Goal: Task Accomplishment & Management: Manage account settings

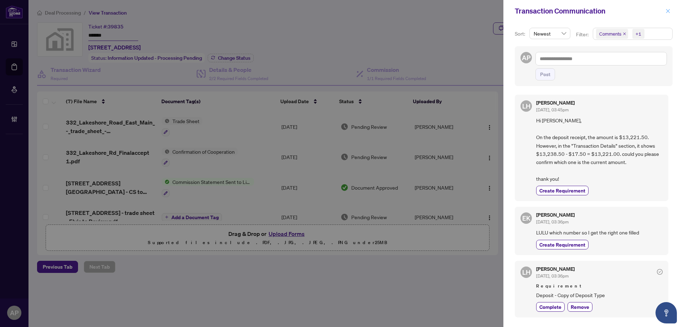
click at [669, 14] on icon "close" at bounding box center [667, 11] width 5 height 5
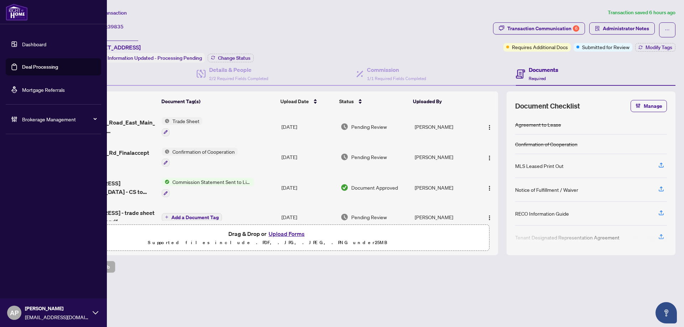
click at [22, 70] on link "Deal Processing" at bounding box center [40, 67] width 36 height 6
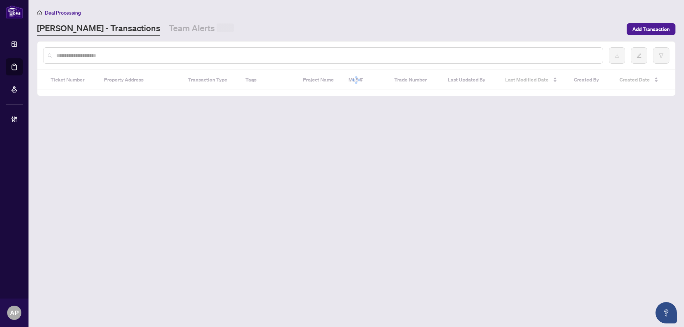
click at [146, 50] on div at bounding box center [323, 55] width 560 height 16
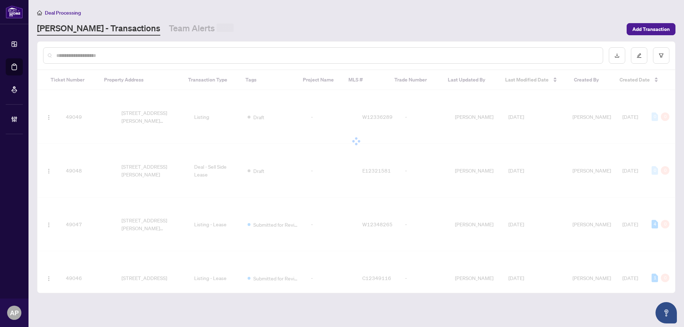
click at [148, 55] on input "text" at bounding box center [326, 56] width 541 height 8
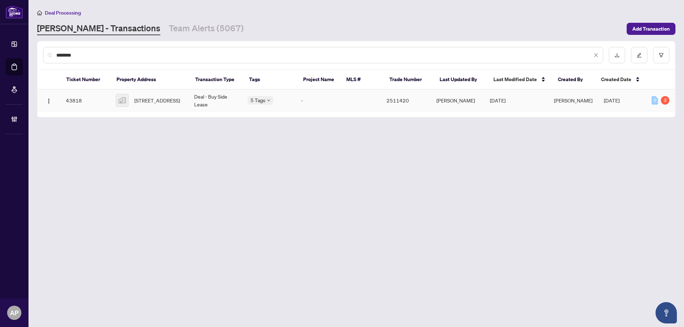
type input "********"
click at [179, 97] on span "[STREET_ADDRESS]" at bounding box center [157, 101] width 46 height 8
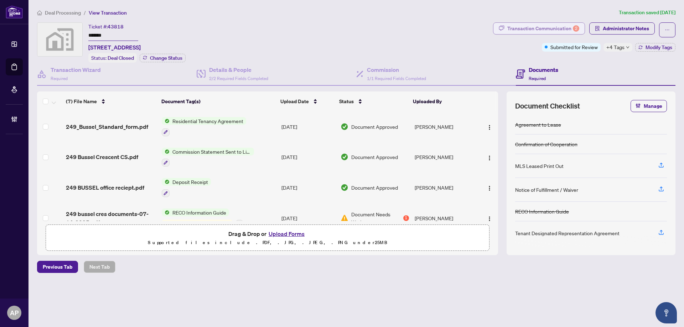
click at [557, 25] on div "Transaction Communication 2" at bounding box center [543, 28] width 72 height 11
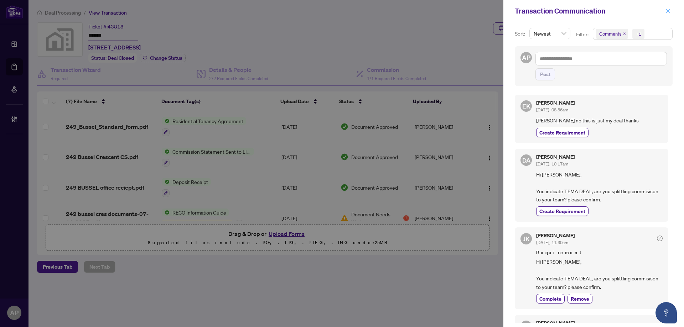
click at [667, 11] on icon "close" at bounding box center [668, 11] width 4 height 4
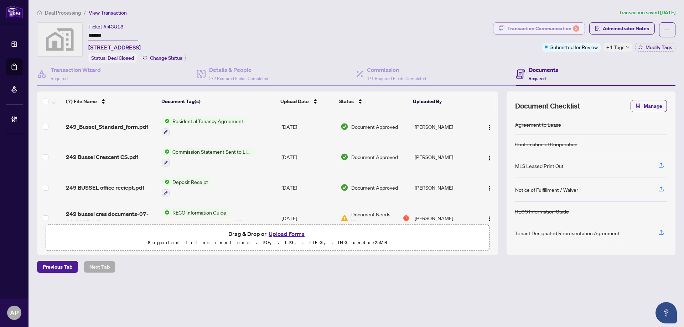
click at [557, 24] on div "Transaction Communication 2" at bounding box center [543, 28] width 72 height 11
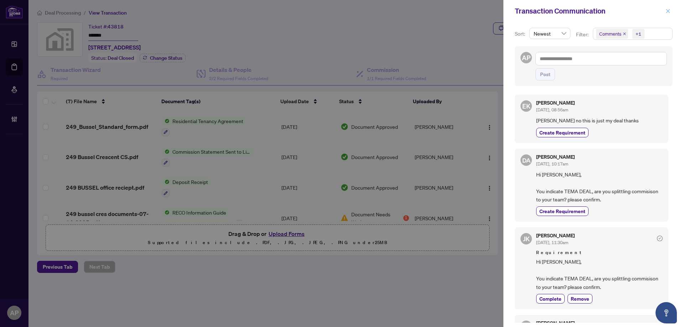
click at [668, 10] on icon "close" at bounding box center [667, 11] width 5 height 5
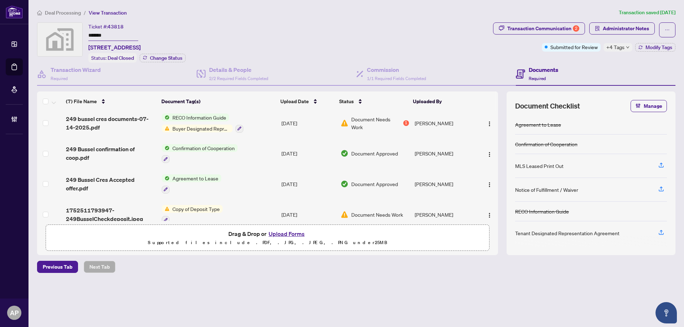
scroll to position [105, 0]
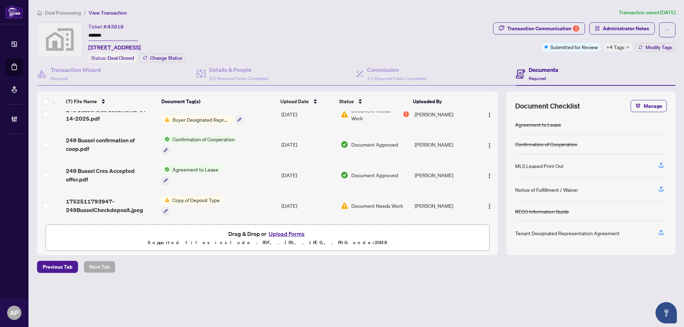
click at [221, 202] on div "Copy of Deposit Type" at bounding box center [192, 205] width 61 height 19
click at [256, 202] on td "Copy of Deposit Type" at bounding box center [219, 206] width 120 height 31
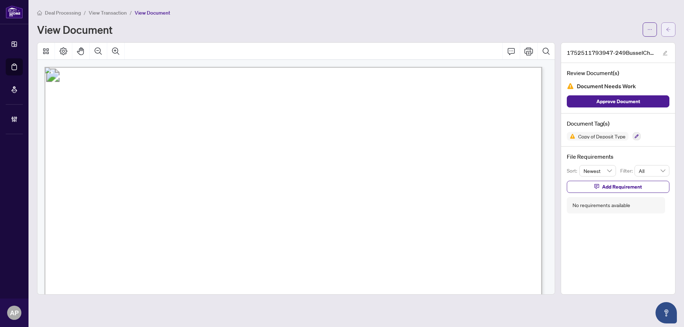
click at [670, 28] on icon "arrow-left" at bounding box center [668, 29] width 5 height 5
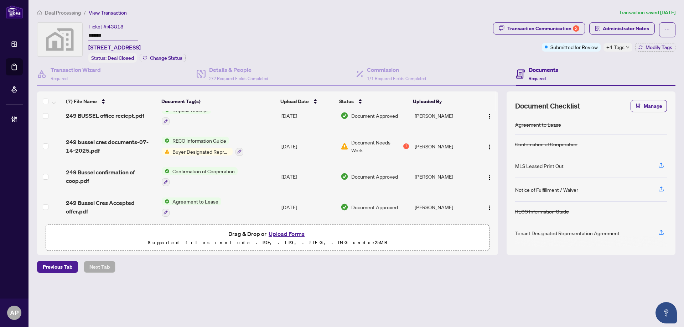
scroll to position [58, 0]
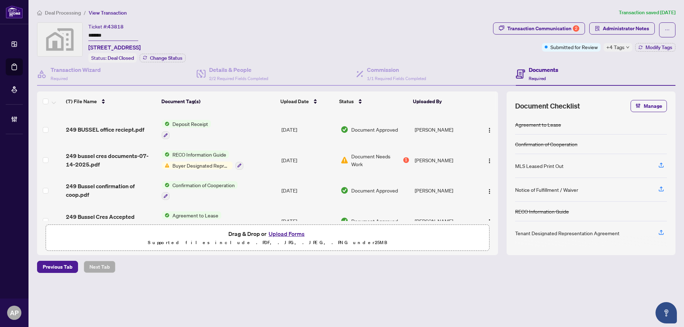
click at [262, 165] on td "RECO Information Guide Buyer Designated Representation Agreement" at bounding box center [219, 160] width 120 height 31
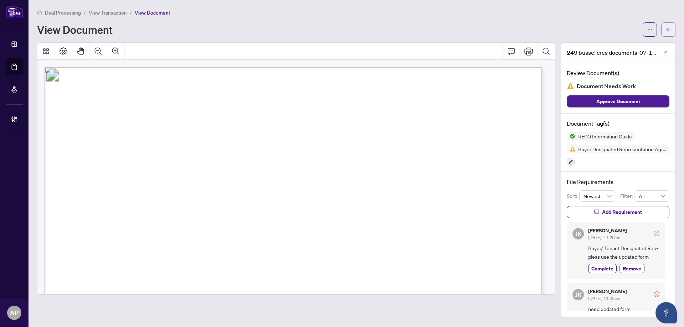
click at [663, 34] on button "button" at bounding box center [668, 29] width 14 height 14
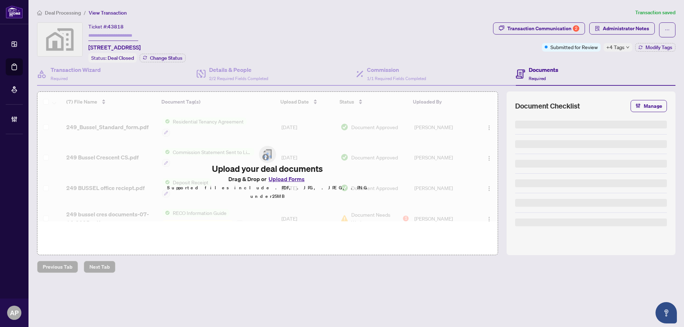
type input "*******"
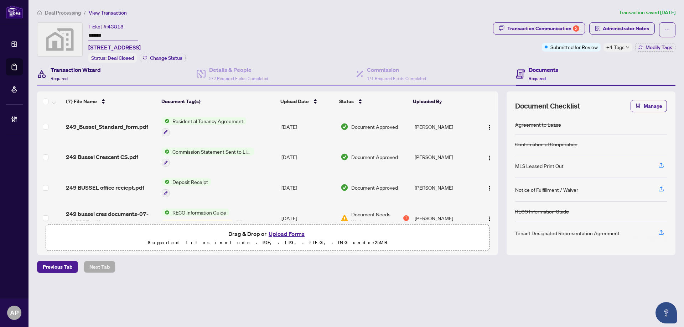
click at [98, 80] on div "Transaction Wizard Required" at bounding box center [76, 74] width 50 height 17
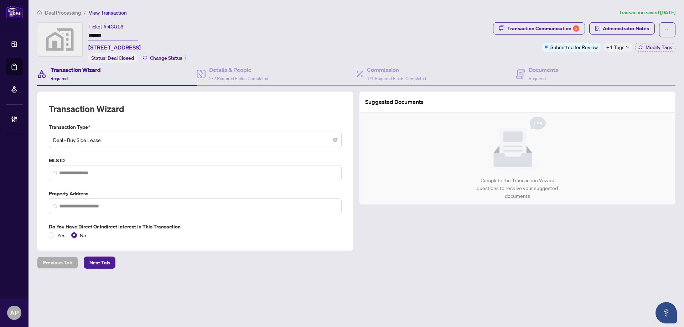
type input "**********"
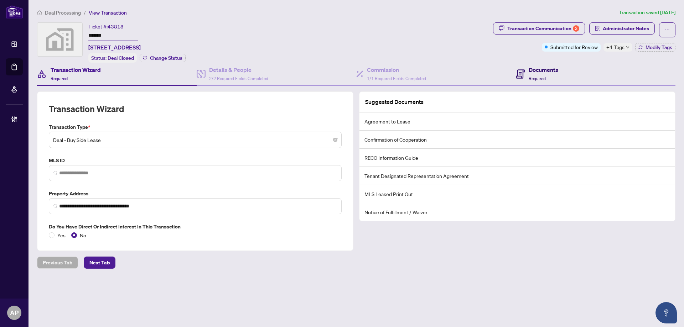
click at [534, 80] on div "Documents Required" at bounding box center [544, 74] width 30 height 17
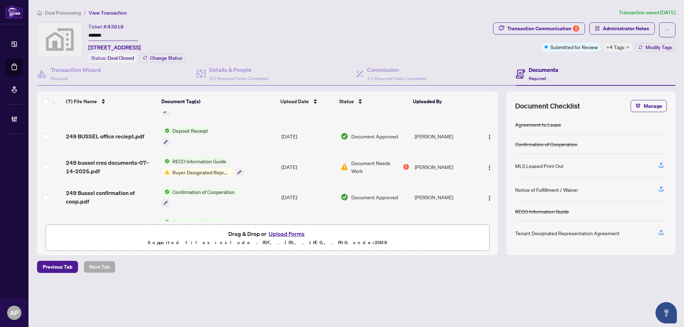
scroll to position [105, 0]
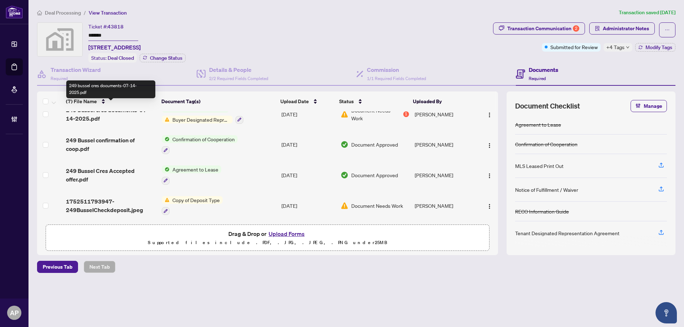
click at [132, 116] on span "249 bussel cres documents-07-14-2025.pdf" at bounding box center [111, 114] width 90 height 17
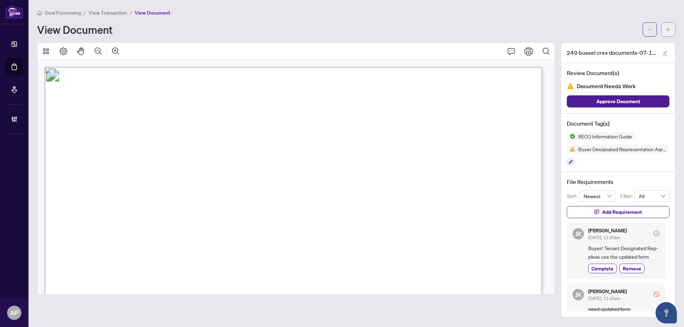
click at [669, 26] on span "button" at bounding box center [668, 29] width 5 height 11
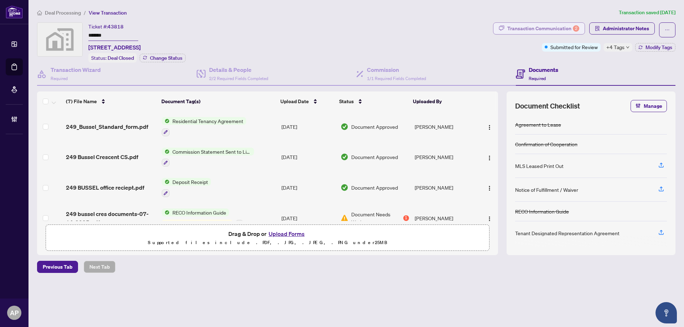
click at [553, 27] on div "Transaction Communication 2" at bounding box center [543, 28] width 72 height 11
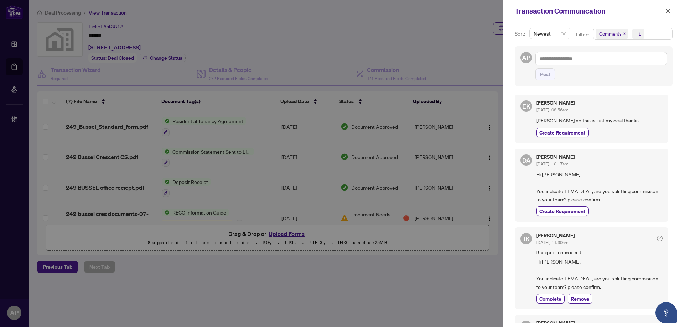
click at [624, 33] on icon "close" at bounding box center [625, 34] width 4 height 4
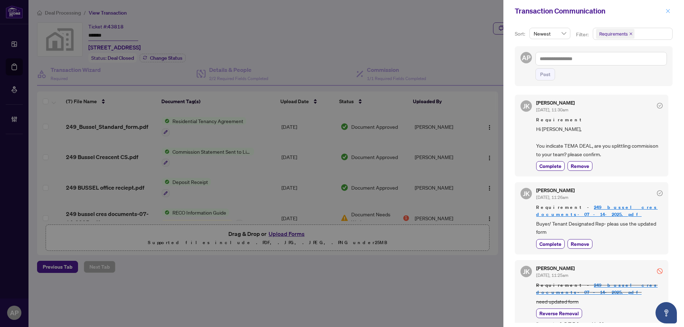
click at [666, 13] on icon "close" at bounding box center [667, 11] width 5 height 5
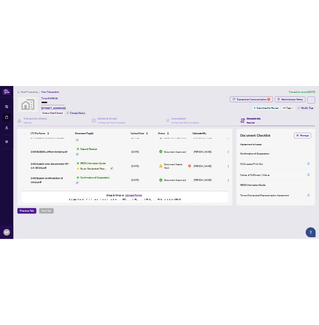
scroll to position [95, 0]
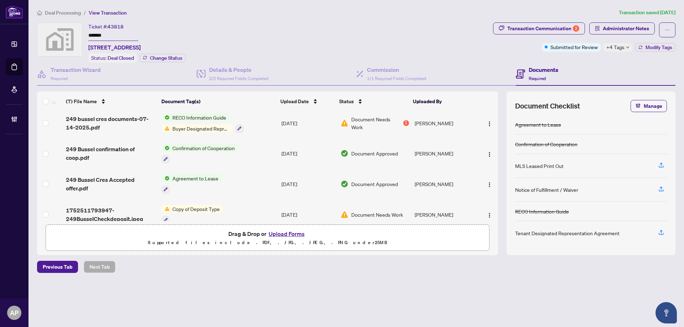
click at [275, 125] on td "RECO Information Guide Buyer Designated Representation Agreement" at bounding box center [219, 123] width 120 height 31
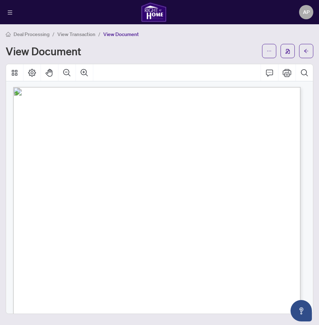
scroll to position [1235, 0]
drag, startPoint x: 33, startPoint y: 95, endPoint x: 83, endPoint y: 147, distance: 72.1
click at [83, 147] on div "Form 300 Revised 2025 Page 4 of 4 The trademarks REALTOR®, REALTORS®, MLS®, Mul…" at bounding box center [202, 243] width 379 height 491
drag, startPoint x: 72, startPoint y: 142, endPoint x: 64, endPoint y: 116, distance: 26.9
click at [72, 142] on span "– treat the interests of all the brokerage’s clients that have entered into des…" at bounding box center [145, 144] width 220 height 4
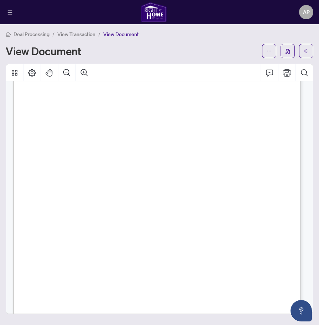
drag, startPoint x: 35, startPoint y: 94, endPoint x: 132, endPoint y: 181, distance: 130.4
click at [131, 184] on div "Form 300 Revised 2025 Page 4 of 4 The trademarks REALTOR®, REALTORS®, MLS®, Mul…" at bounding box center [202, 243] width 379 height 491
click at [125, 170] on span "– in the event that a designated representative is not able to represent a clie…" at bounding box center [155, 169] width 240 height 4
drag, startPoint x: 109, startPoint y: 209, endPoint x: 81, endPoint y: 101, distance: 111.9
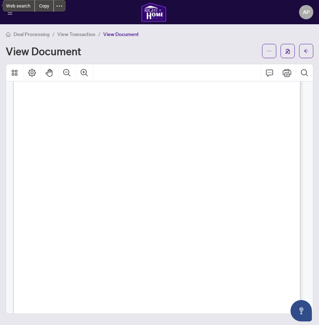
scroll to position [1140, 0]
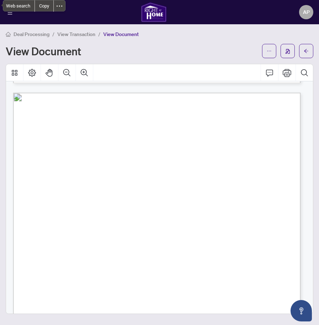
click at [310, 49] on button "button" at bounding box center [306, 51] width 14 height 14
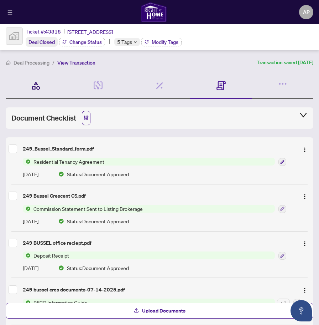
click at [40, 86] on icon at bounding box center [36, 86] width 10 height 10
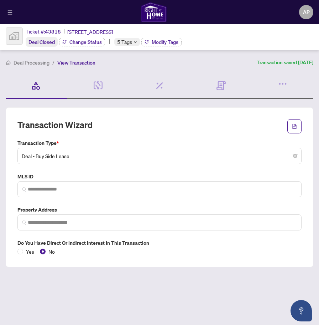
type input "**********"
click at [213, 90] on div "Documents Required" at bounding box center [221, 86] width 62 height 26
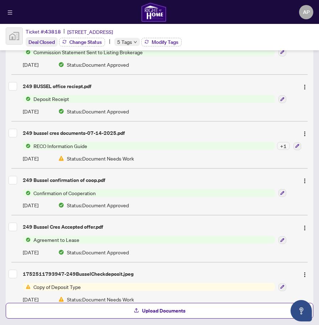
scroll to position [143, 0]
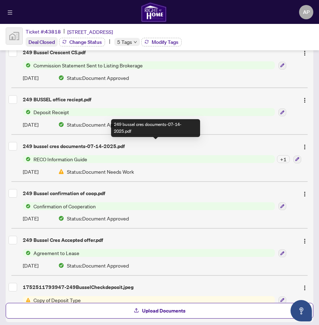
click at [123, 146] on div "249 bussel cres documents-07-14-2025.pdf" at bounding box center [158, 146] width 271 height 8
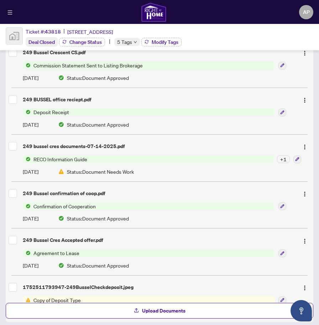
click at [104, 158] on span "RECO Information Guide" at bounding box center [149, 159] width 252 height 8
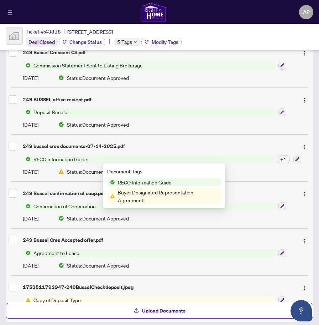
drag, startPoint x: 100, startPoint y: 149, endPoint x: 100, endPoint y: 145, distance: 3.9
click at [100, 147] on div "249 bussel cres documents-07-14-2025.pdf" at bounding box center [160, 145] width 302 height 11
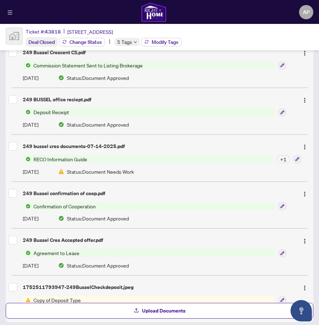
click at [100, 145] on div "249 bussel cres documents-07-14-2025.pdf" at bounding box center [158, 146] width 271 height 8
click at [302, 144] on img "button" at bounding box center [305, 147] width 6 height 6
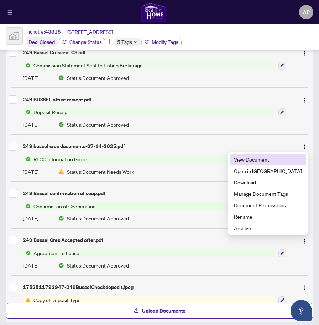
click at [292, 158] on span "View Document" at bounding box center [268, 159] width 68 height 8
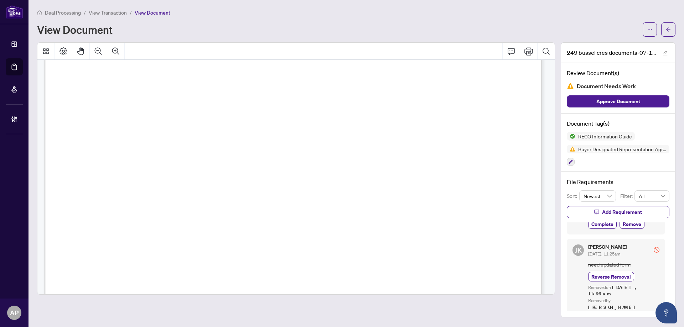
scroll to position [2008, 0]
click at [670, 32] on span "button" at bounding box center [668, 29] width 5 height 11
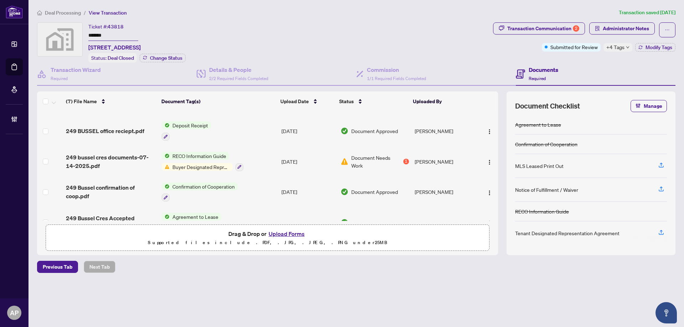
scroll to position [105, 0]
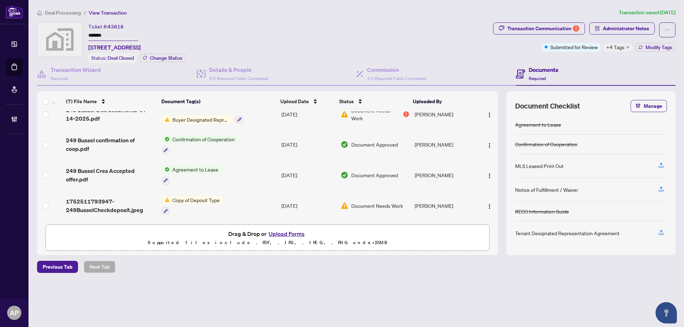
click at [270, 116] on td "RECO Information Guide Buyer Designated Representation Agreement" at bounding box center [219, 114] width 120 height 31
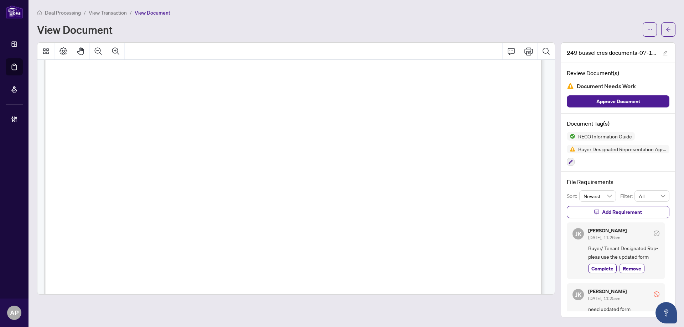
scroll to position [11422, 0]
click at [665, 31] on button "button" at bounding box center [668, 29] width 14 height 14
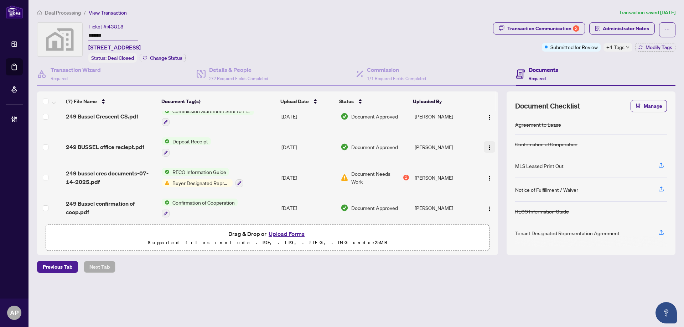
scroll to position [95, 0]
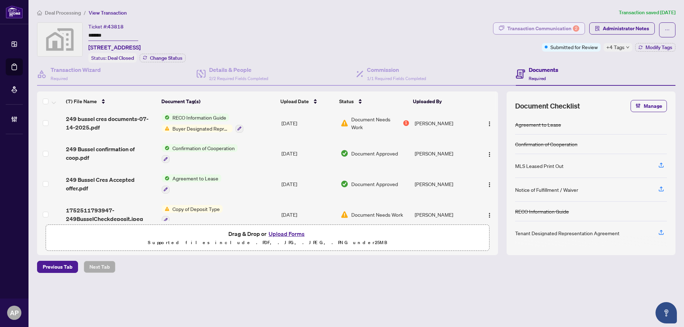
click at [572, 28] on div "Transaction Communication 2" at bounding box center [543, 28] width 72 height 11
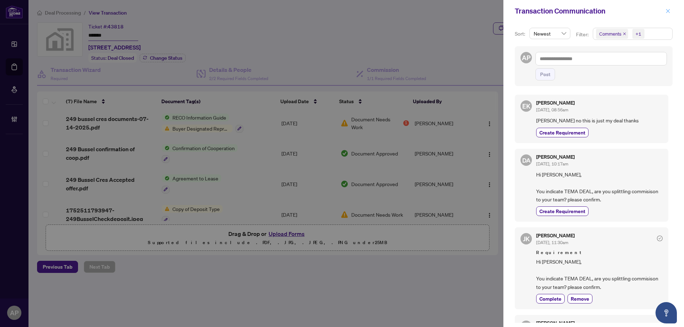
click at [668, 14] on span "button" at bounding box center [667, 10] width 5 height 11
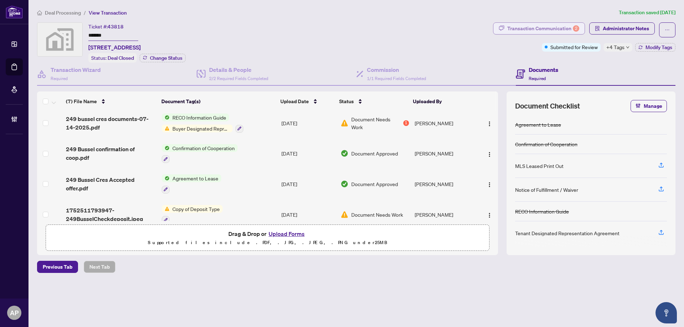
click at [533, 31] on div "Transaction Communication 2" at bounding box center [543, 28] width 72 height 11
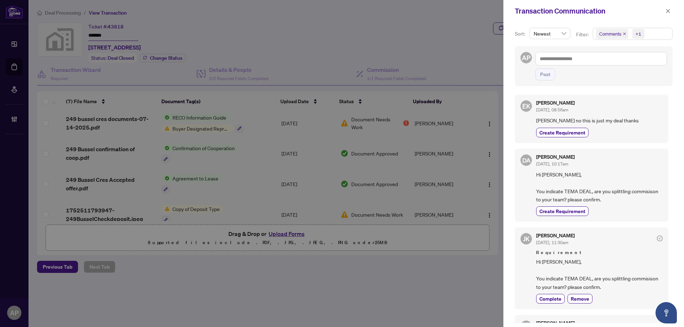
click at [623, 35] on icon "close" at bounding box center [625, 34] width 4 height 4
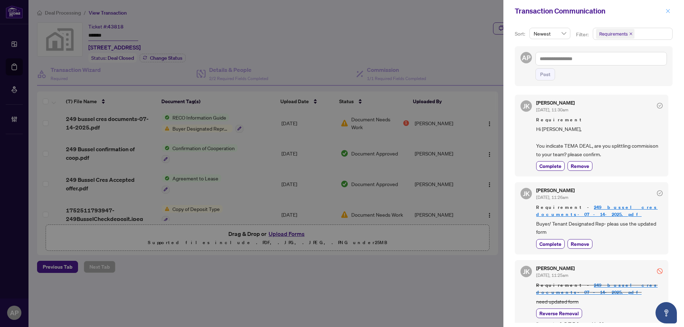
click at [665, 13] on icon "close" at bounding box center [667, 11] width 5 height 5
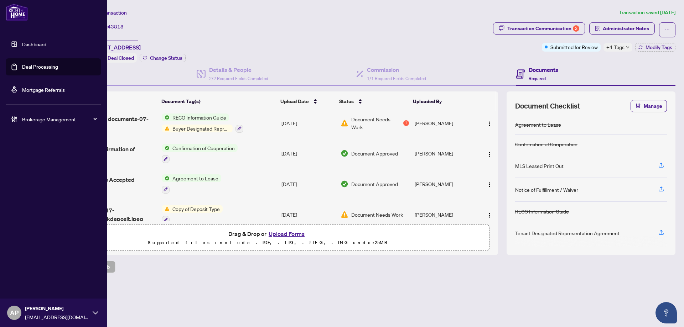
click at [22, 70] on link "Deal Processing" at bounding box center [40, 67] width 36 height 6
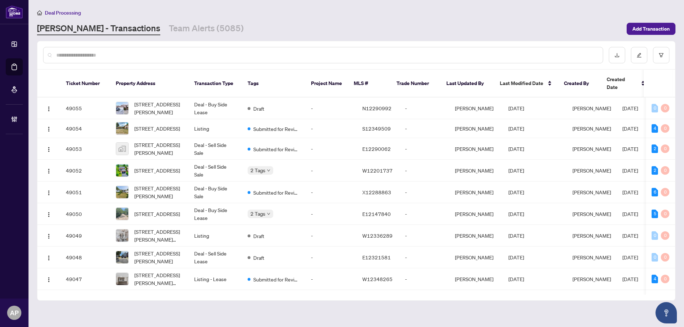
click at [86, 57] on input "text" at bounding box center [326, 55] width 541 height 8
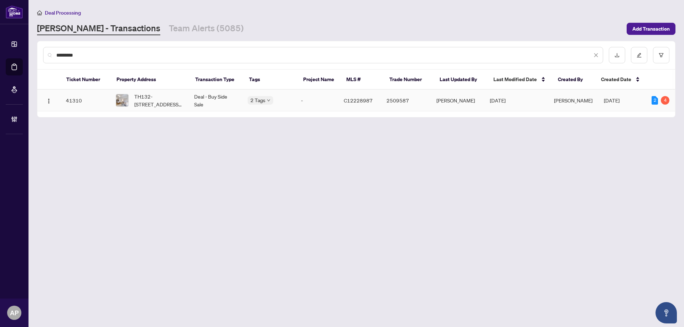
type input "*********"
click at [186, 103] on td "TH132-[STREET_ADDRESS][PERSON_NAME]" at bounding box center [149, 101] width 78 height 22
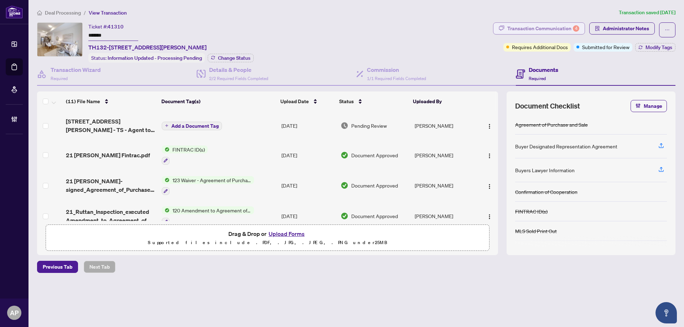
click at [539, 28] on div "Transaction Communication 4" at bounding box center [543, 28] width 72 height 11
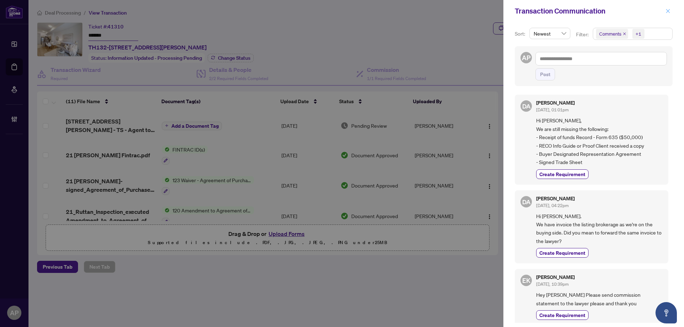
click at [665, 10] on icon "close" at bounding box center [667, 11] width 5 height 5
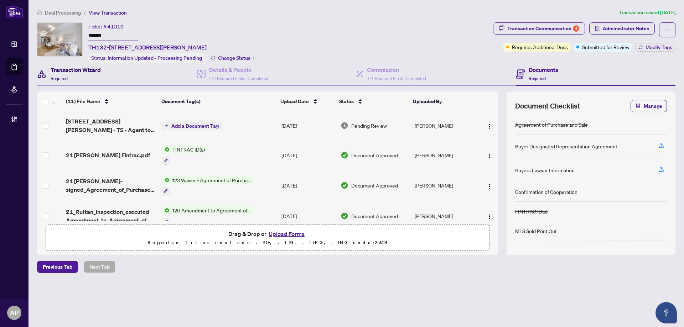
click at [75, 74] on div "Transaction Wizard Required" at bounding box center [76, 74] width 50 height 17
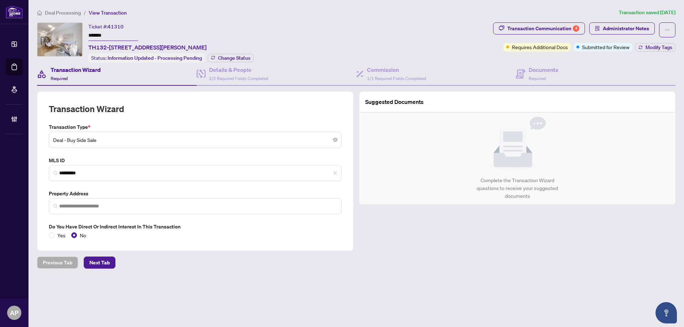
type input "*********"
type input "**********"
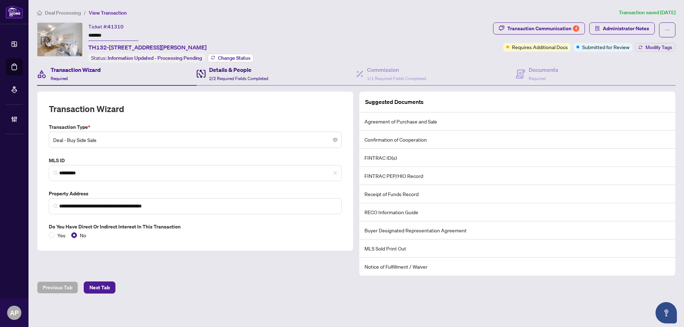
drag, startPoint x: 238, startPoint y: 73, endPoint x: 253, endPoint y: 58, distance: 21.4
click at [238, 73] on div "Details & People 2/2 Required Fields Completed" at bounding box center [238, 74] width 59 height 17
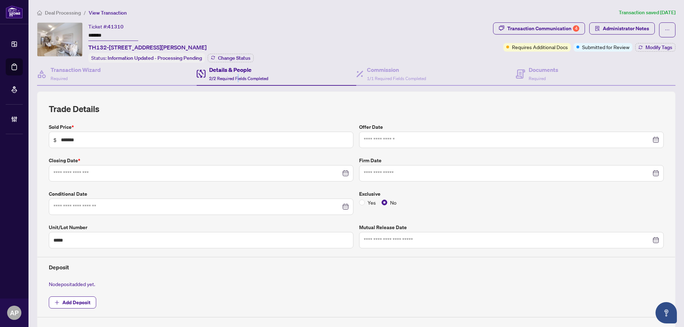
type input "*******"
type input "*****"
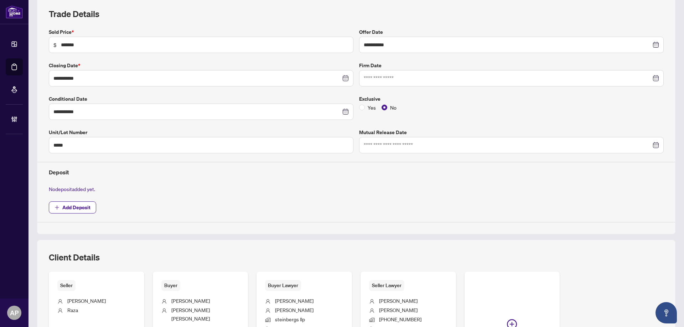
type input "**********"
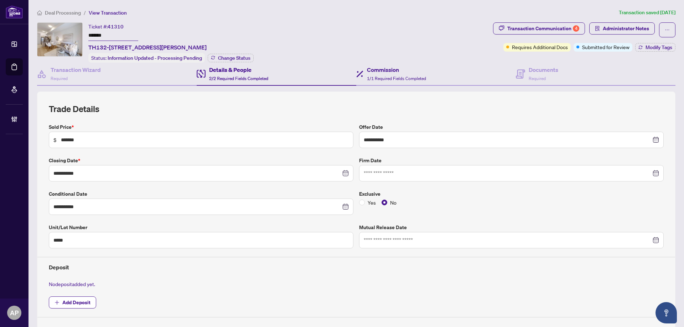
click at [425, 74] on div "Commission 1/1 Required Fields Completed" at bounding box center [436, 74] width 160 height 23
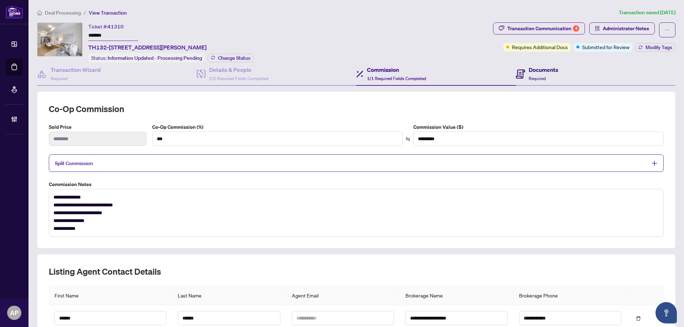
click at [545, 72] on h4 "Documents" at bounding box center [544, 70] width 30 height 9
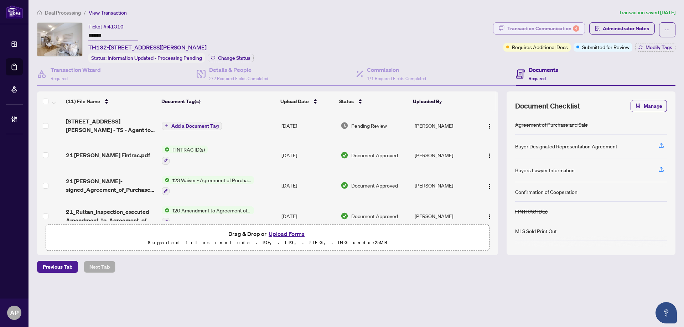
click at [537, 29] on div "Transaction Communication 4" at bounding box center [543, 28] width 72 height 11
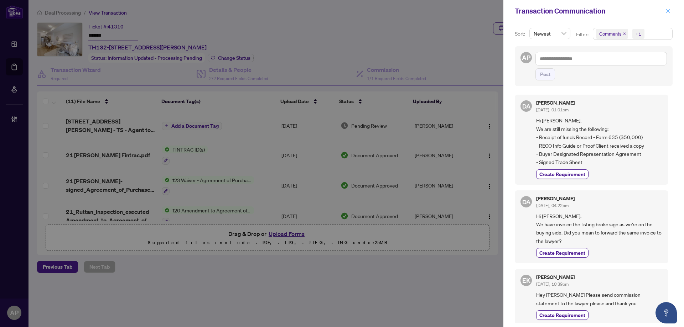
click at [668, 11] on icon "close" at bounding box center [668, 11] width 4 height 4
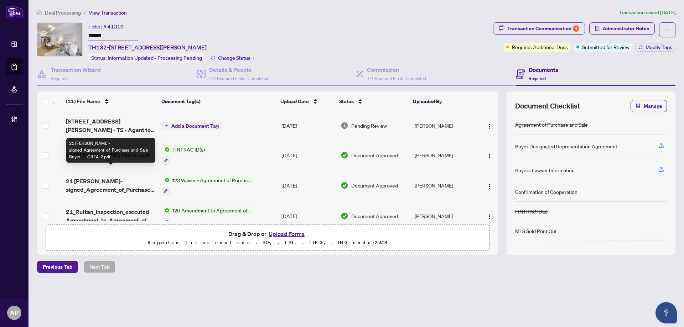
scroll to position [95, 0]
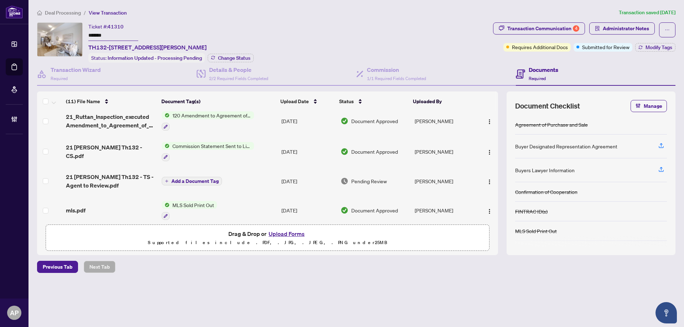
click at [207, 120] on div "120 Amendment to Agreement of Purchase and Sale" at bounding box center [208, 121] width 92 height 19
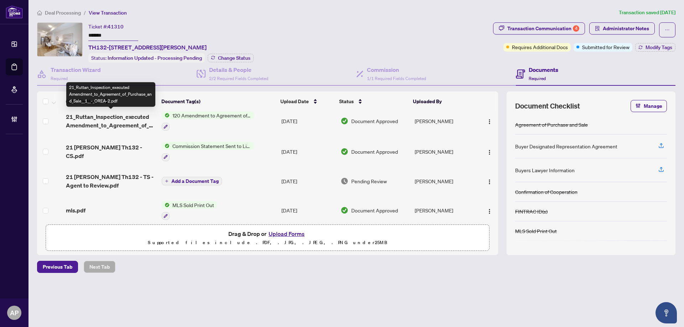
click at [119, 118] on span "21_Ruttan_Inspection_executed Amendment_to_Agreement_of_Purchase_and_Sale__1__-…" at bounding box center [111, 121] width 90 height 17
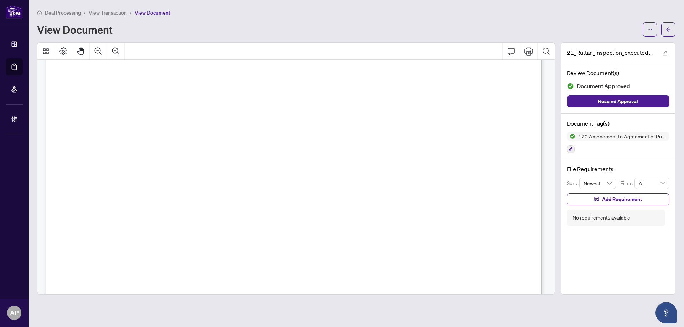
scroll to position [47, 0]
click at [672, 27] on button "button" at bounding box center [668, 29] width 14 height 14
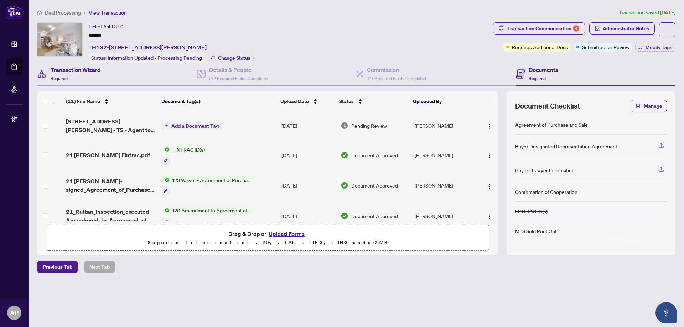
click at [104, 71] on div "Transaction Wizard Required" at bounding box center [117, 74] width 160 height 23
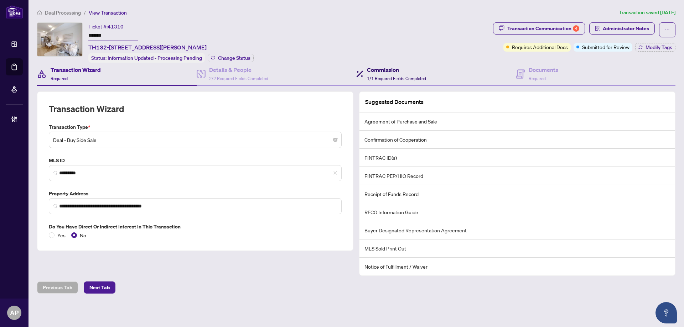
click at [396, 72] on h4 "Commission" at bounding box center [396, 70] width 59 height 9
type textarea "**********"
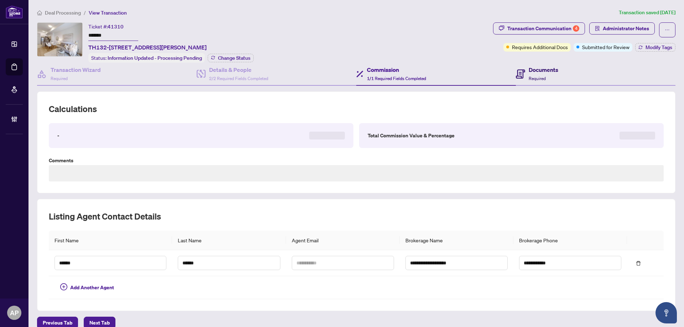
click at [516, 75] on icon at bounding box center [520, 73] width 9 height 9
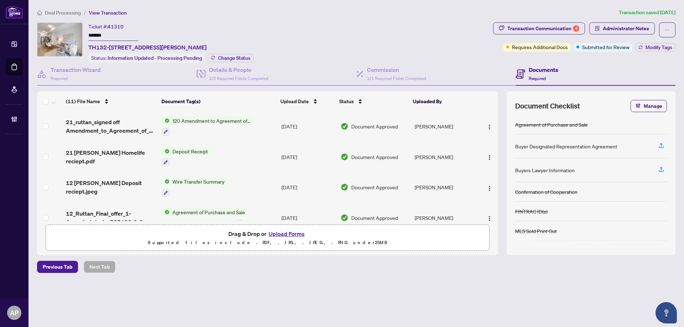
scroll to position [223, 0]
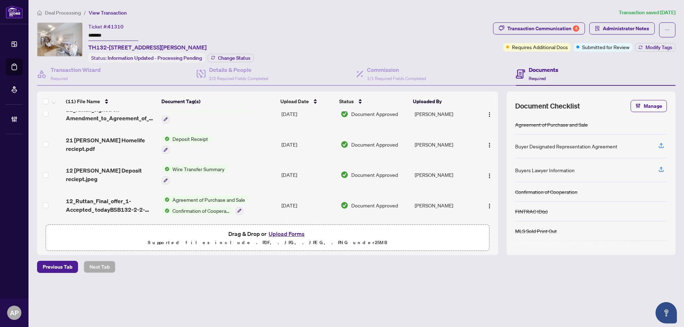
click at [267, 201] on td "Agreement of Purchase and Sale Confirmation of Cooperation" at bounding box center [219, 205] width 120 height 31
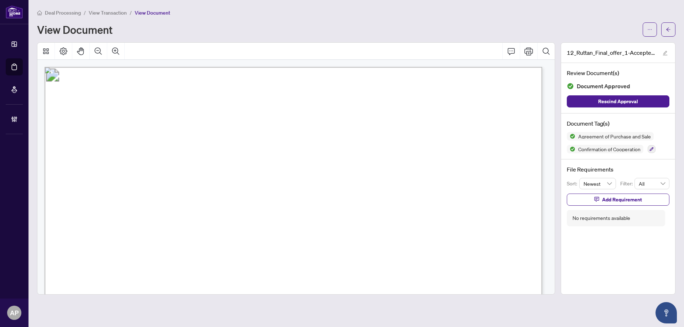
drag, startPoint x: 223, startPoint y: 151, endPoint x: 109, endPoint y: 150, distance: 113.3
click at [109, 150] on span "[PERSON_NAME] [PERSON_NAME]" at bounding box center [168, 152] width 119 height 7
click at [166, 167] on span "[PERSON_NAME]" at bounding box center [137, 168] width 57 height 7
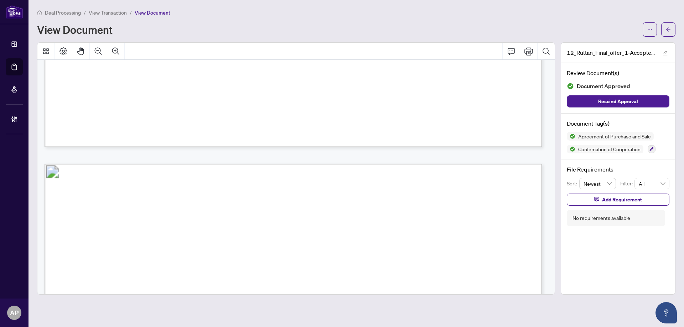
scroll to position [4702, 0]
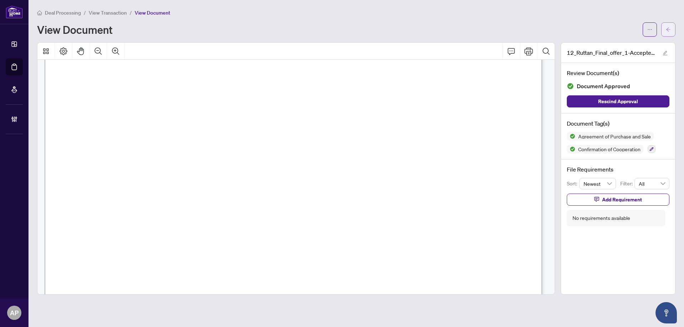
click at [670, 27] on icon "arrow-left" at bounding box center [668, 29] width 5 height 5
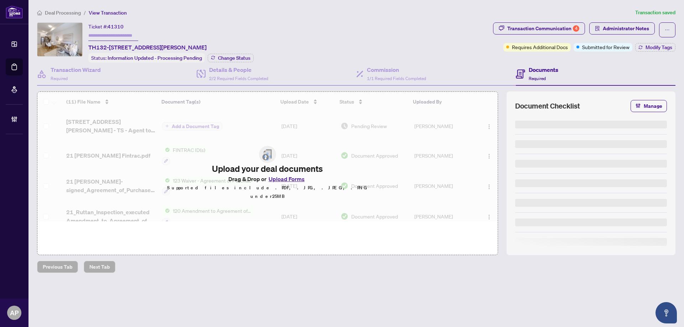
type input "*******"
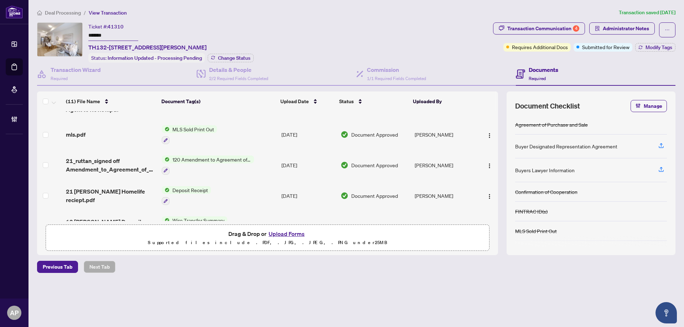
scroll to position [190, 0]
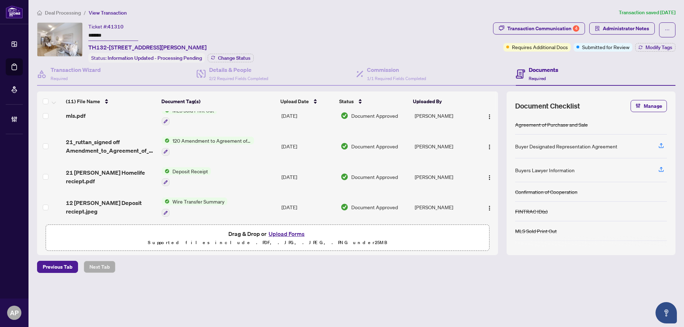
click at [339, 24] on div "Ticket #: 41310 ******* TH132-[STREET_ADDRESS][PERSON_NAME] Status: Information…" at bounding box center [263, 42] width 453 height 40
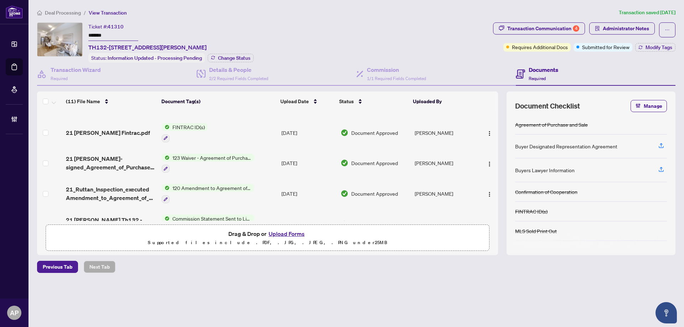
scroll to position [0, 0]
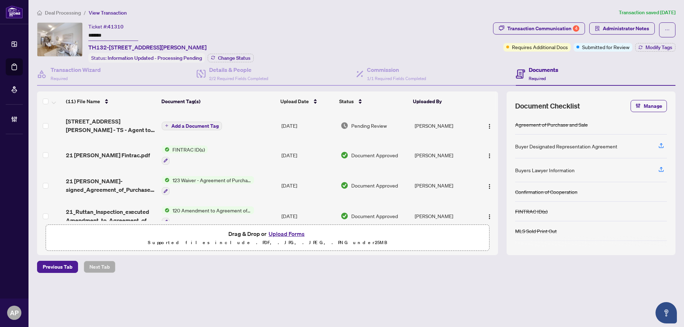
click at [269, 151] on td "FINTRAC ID(s)" at bounding box center [219, 155] width 120 height 31
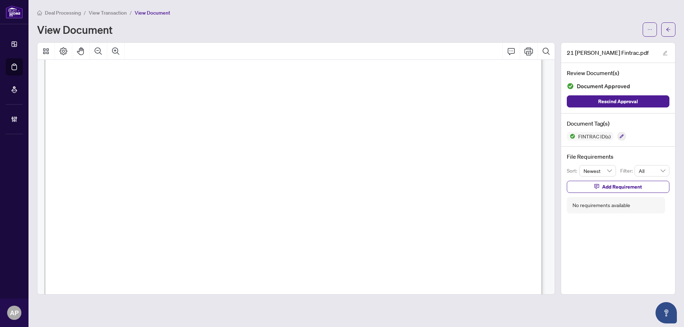
scroll to position [2280, 0]
click at [669, 27] on icon "arrow-left" at bounding box center [668, 29] width 5 height 5
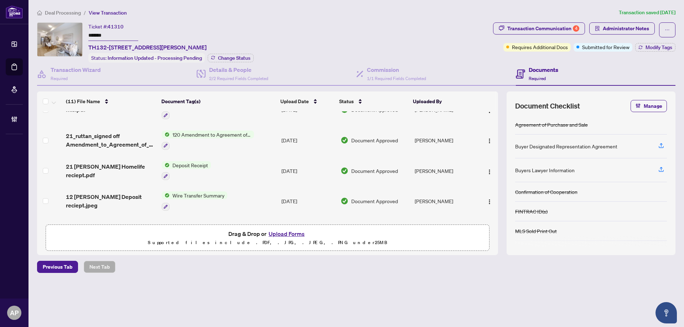
scroll to position [176, 0]
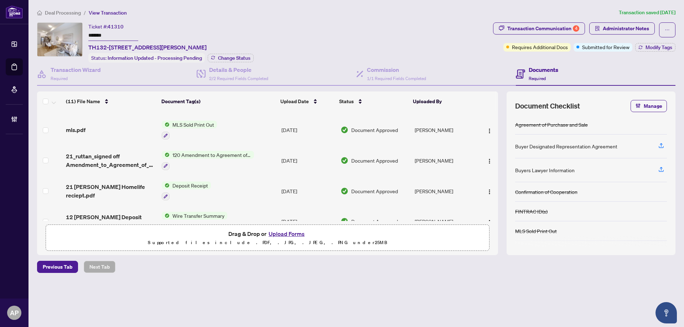
click at [268, 159] on td "120 Amendment to Agreement of Purchase and Sale" at bounding box center [219, 160] width 120 height 31
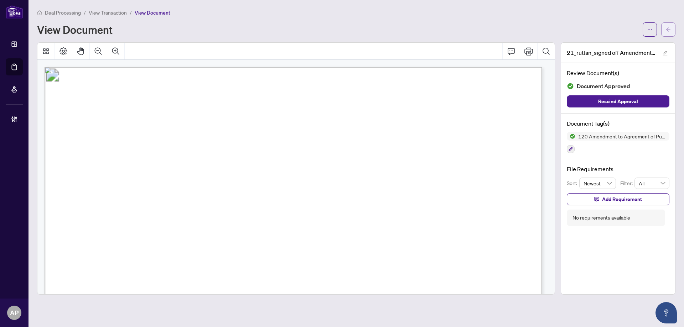
click at [669, 30] on icon "arrow-left" at bounding box center [668, 29] width 4 height 4
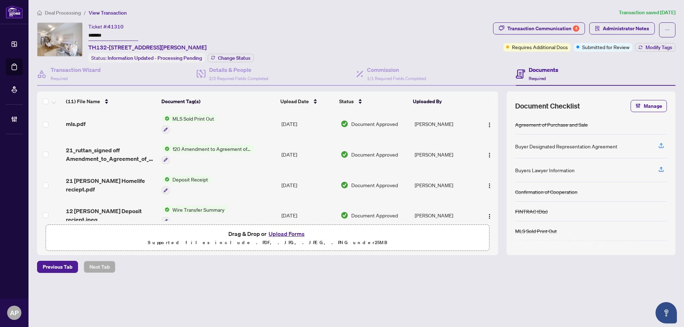
scroll to position [223, 0]
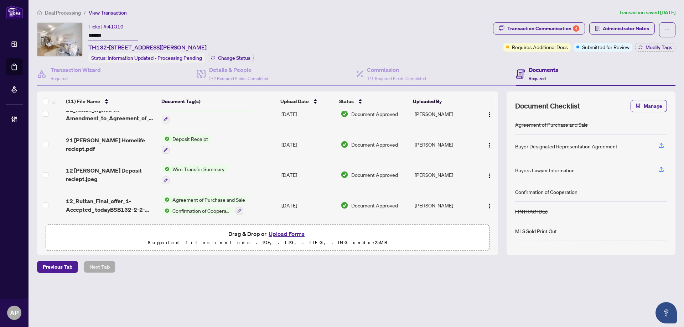
click at [250, 165] on td "Wire Transfer Summary" at bounding box center [219, 175] width 120 height 31
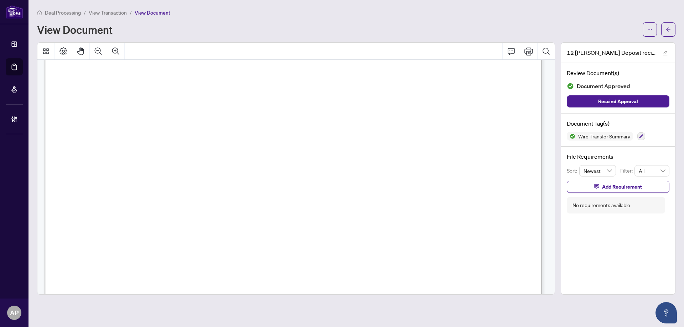
scroll to position [190, 0]
click at [669, 28] on icon "arrow-left" at bounding box center [668, 29] width 5 height 5
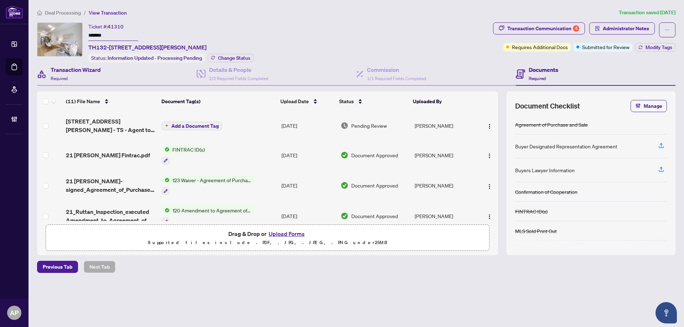
click at [103, 77] on div "Transaction Wizard Required" at bounding box center [117, 74] width 160 height 23
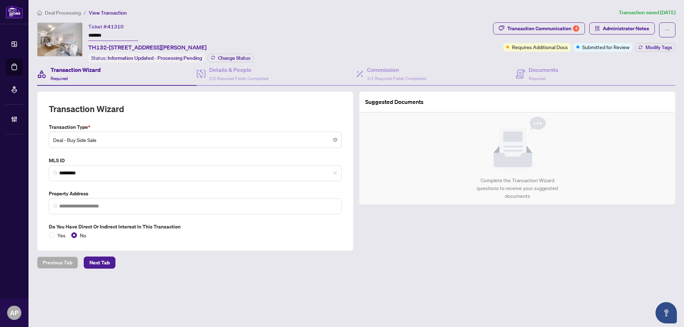
type input "**********"
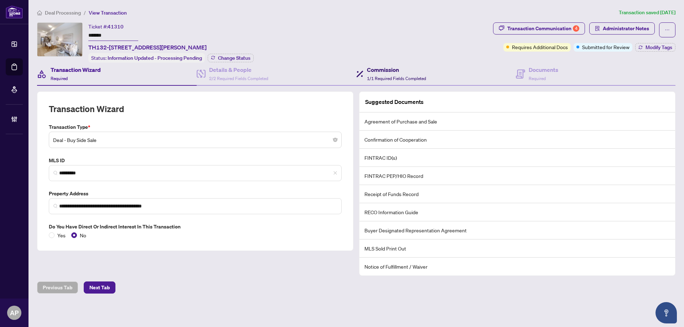
click at [394, 79] on span "1/1 Required Fields Completed" at bounding box center [396, 78] width 59 height 5
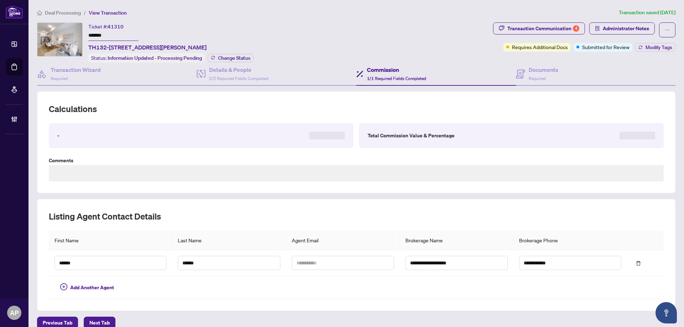
type textarea "**********"
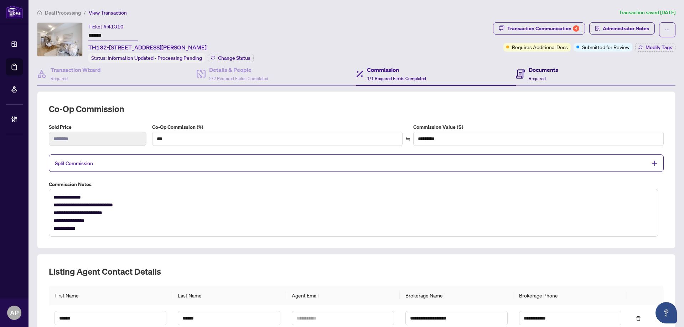
click at [529, 78] on span "Required" at bounding box center [537, 78] width 17 height 5
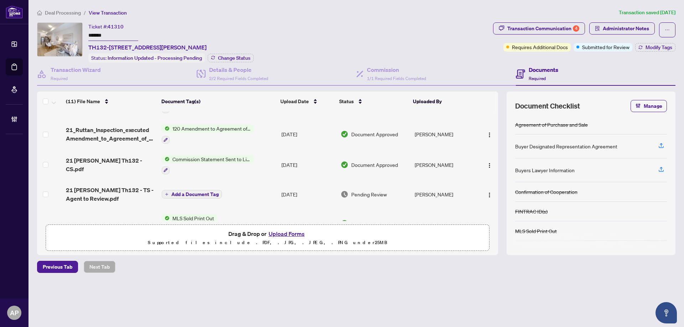
scroll to position [95, 0]
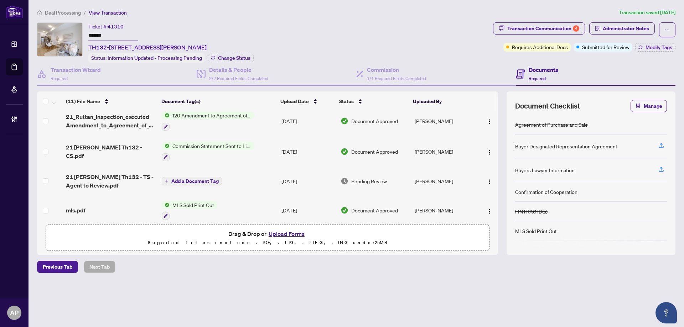
click at [279, 117] on td "[DATE]" at bounding box center [308, 121] width 59 height 31
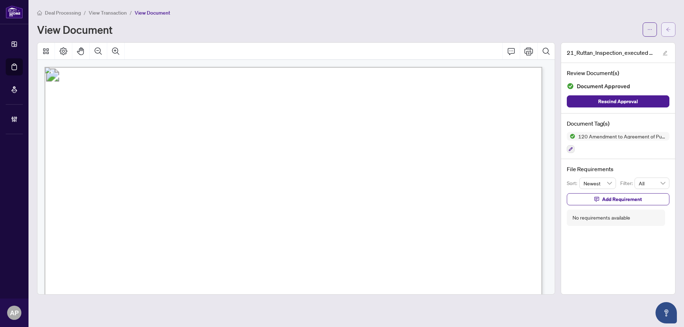
click at [670, 32] on icon "arrow-left" at bounding box center [668, 29] width 5 height 5
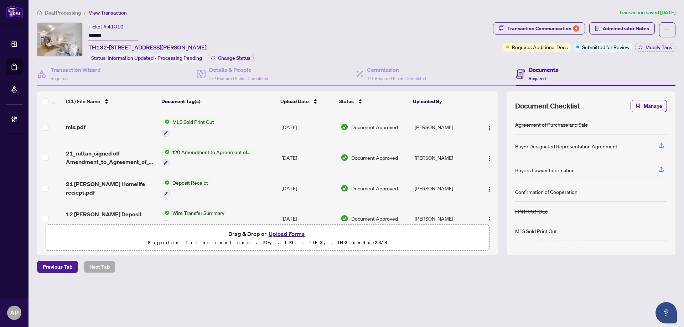
scroll to position [223, 0]
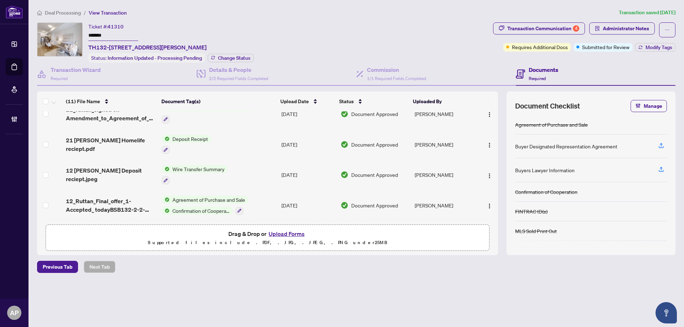
click at [247, 169] on td "Wire Transfer Summary" at bounding box center [219, 175] width 120 height 31
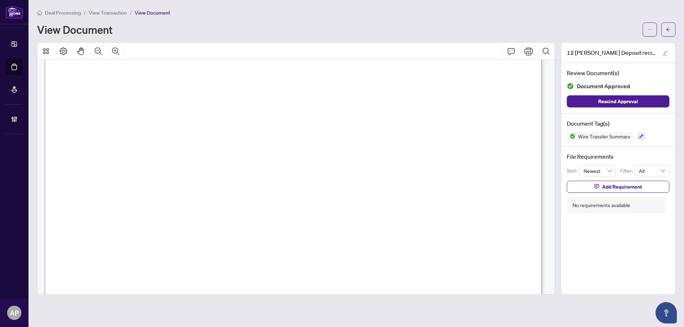
scroll to position [47, 0]
click at [667, 31] on icon "arrow-left" at bounding box center [668, 29] width 5 height 5
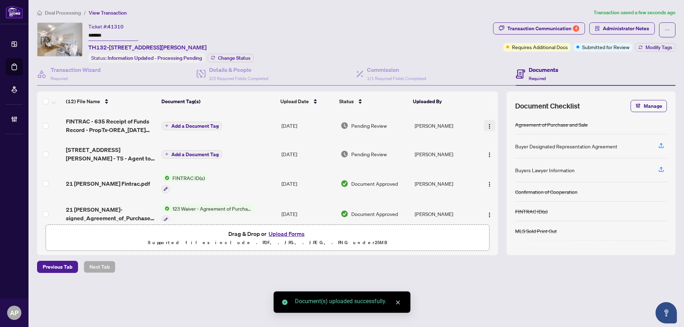
click at [489, 127] on img "button" at bounding box center [490, 127] width 6 height 6
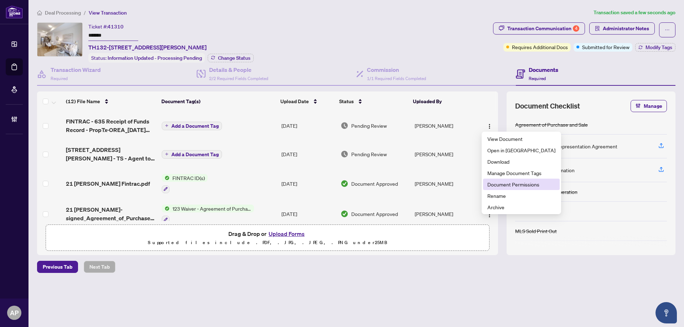
click at [506, 182] on span "Document Permissions" at bounding box center [521, 185] width 68 height 8
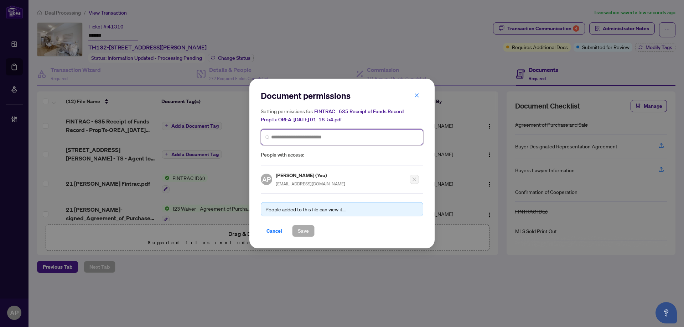
click at [347, 137] on input "search" at bounding box center [344, 137] width 147 height 7
type input "*****"
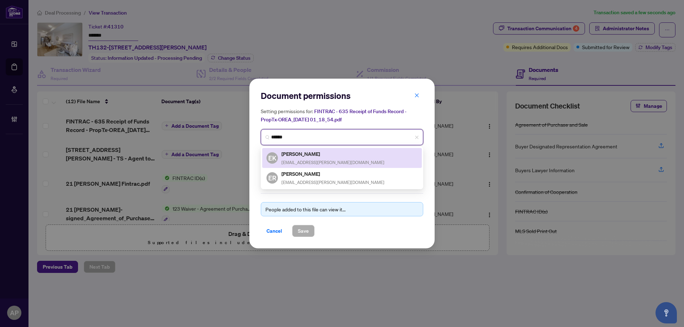
click at [318, 159] on div "[PERSON_NAME] [PERSON_NAME][EMAIL_ADDRESS][PERSON_NAME][DOMAIN_NAME]" at bounding box center [332, 158] width 103 height 16
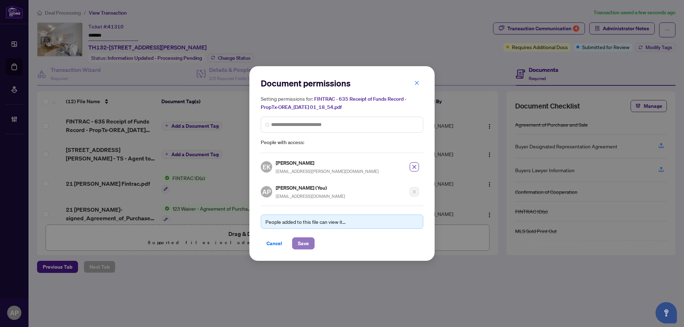
click at [308, 242] on span "Save" at bounding box center [303, 243] width 11 height 11
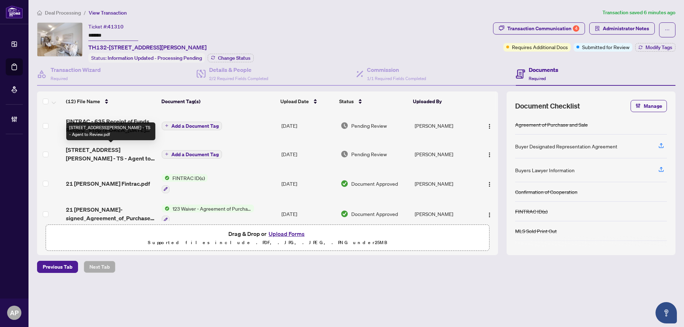
click at [104, 152] on span "[STREET_ADDRESS][PERSON_NAME] - TS - Agent to Review.pdf" at bounding box center [111, 154] width 90 height 17
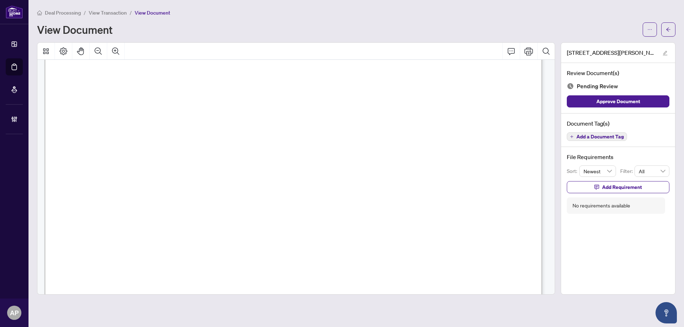
scroll to position [186, 0]
click at [653, 30] on button "button" at bounding box center [650, 29] width 14 height 14
click at [617, 45] on span "Download" at bounding box center [624, 45] width 54 height 8
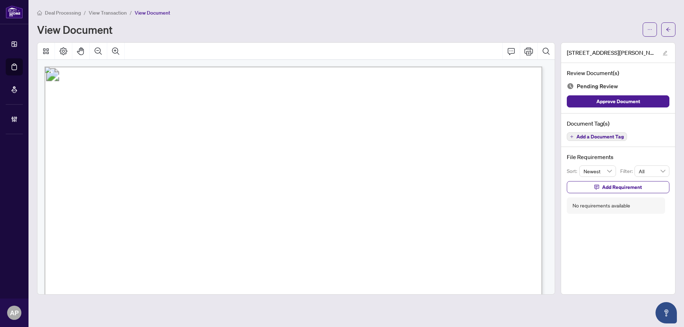
scroll to position [0, 0]
drag, startPoint x: 515, startPoint y: 99, endPoint x: 474, endPoint y: 99, distance: 41.3
click at [674, 30] on button "button" at bounding box center [668, 29] width 14 height 14
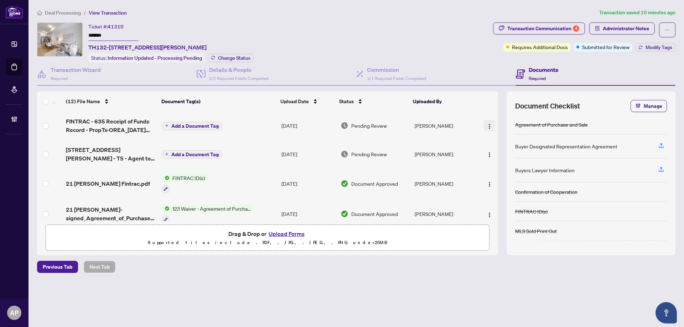
click at [491, 124] on button "button" at bounding box center [489, 125] width 11 height 11
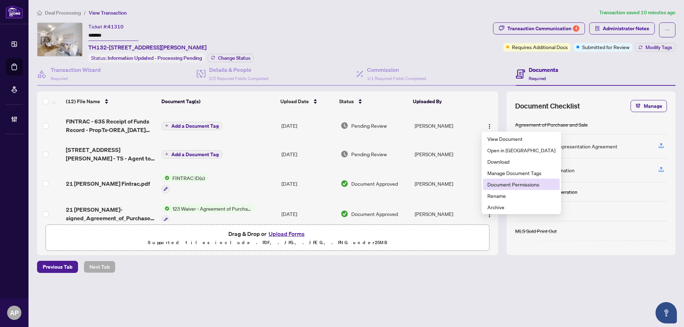
click at [498, 185] on span "Document Permissions" at bounding box center [521, 185] width 68 height 8
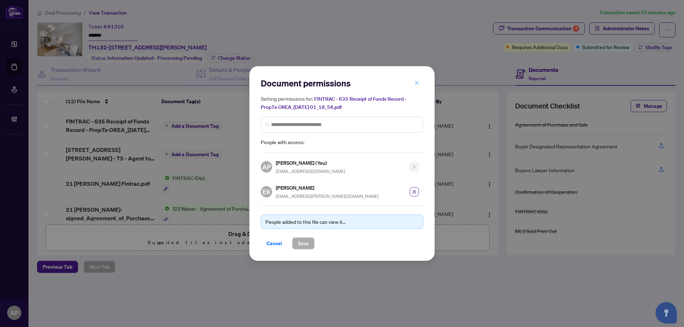
click at [415, 84] on icon "close" at bounding box center [416, 83] width 5 height 5
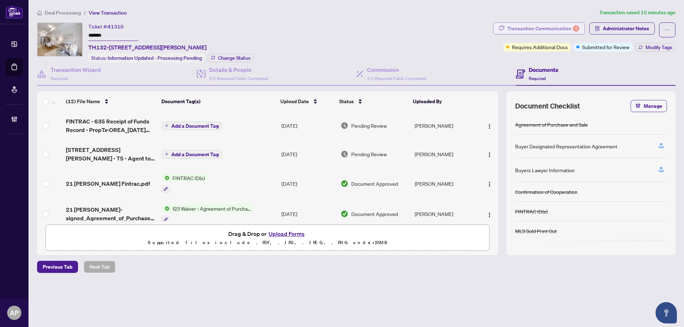
click at [554, 31] on div "Transaction Communication 4" at bounding box center [543, 28] width 72 height 11
type textarea "**********"
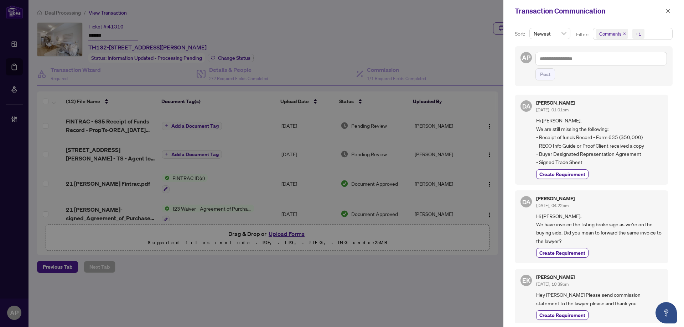
click at [624, 34] on icon "close" at bounding box center [624, 33] width 3 height 3
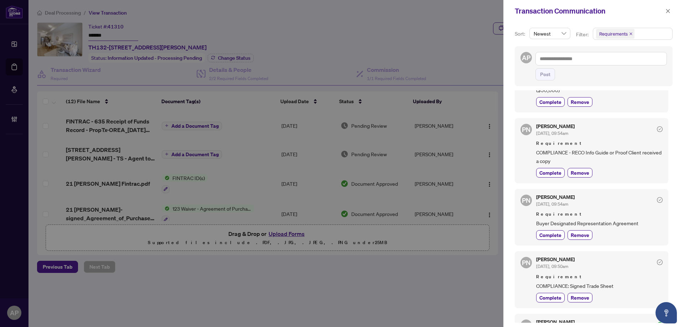
scroll to position [95, 0]
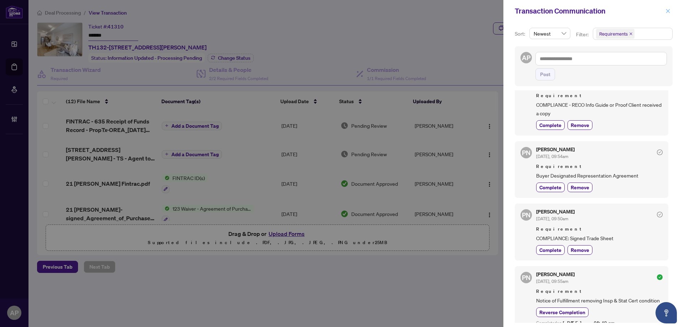
click at [668, 14] on span "button" at bounding box center [667, 10] width 5 height 11
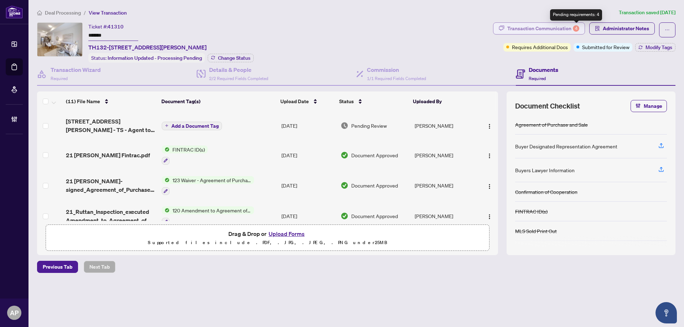
click at [578, 30] on div "4" at bounding box center [576, 28] width 6 height 6
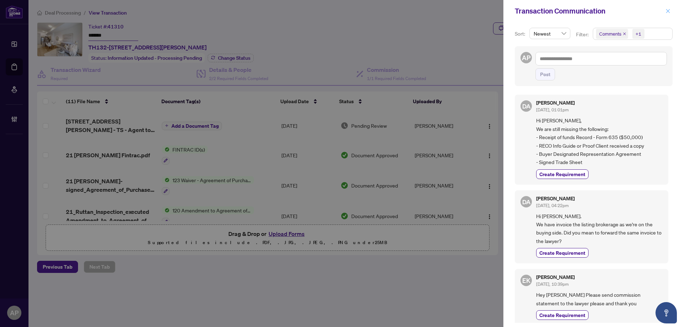
click at [670, 12] on icon "close" at bounding box center [667, 11] width 5 height 5
